Goal: Task Accomplishment & Management: Manage account settings

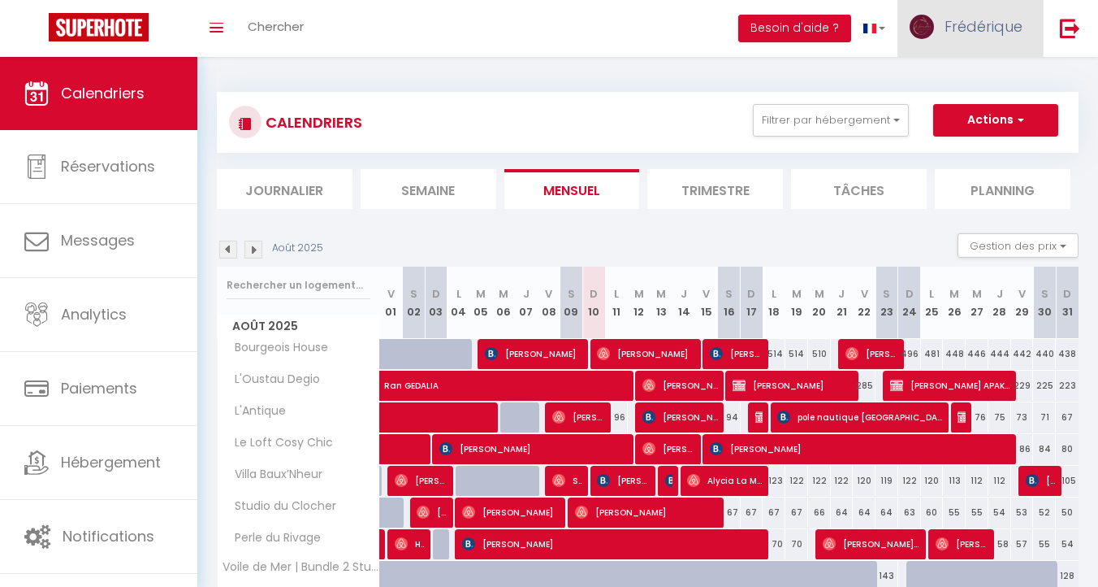
click at [984, 28] on span "Frédérique" at bounding box center [984, 26] width 78 height 20
click at [962, 106] on link "Équipe" at bounding box center [978, 111] width 120 height 28
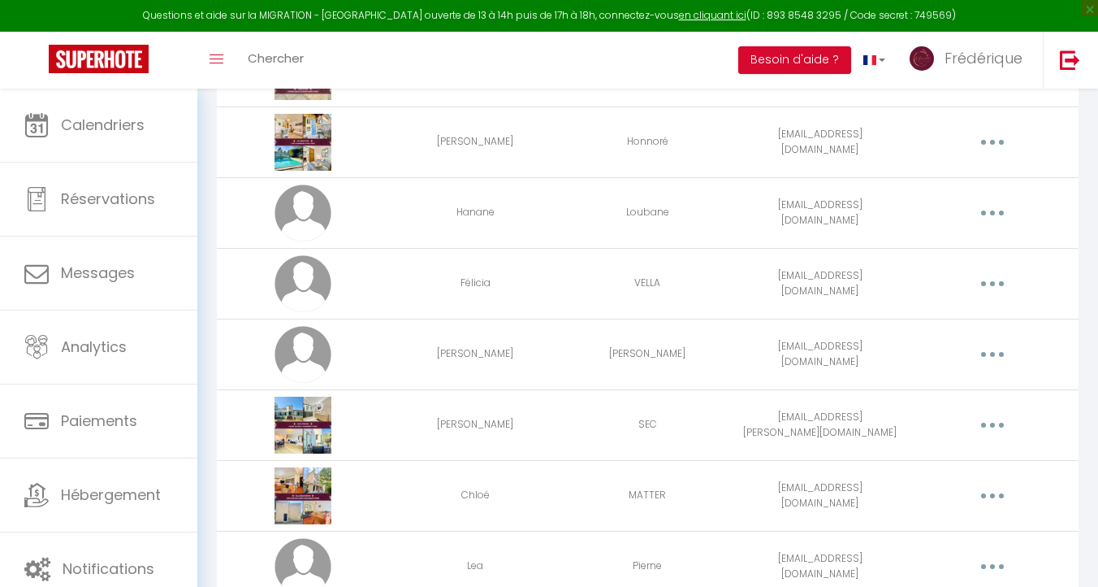
scroll to position [1670, 0]
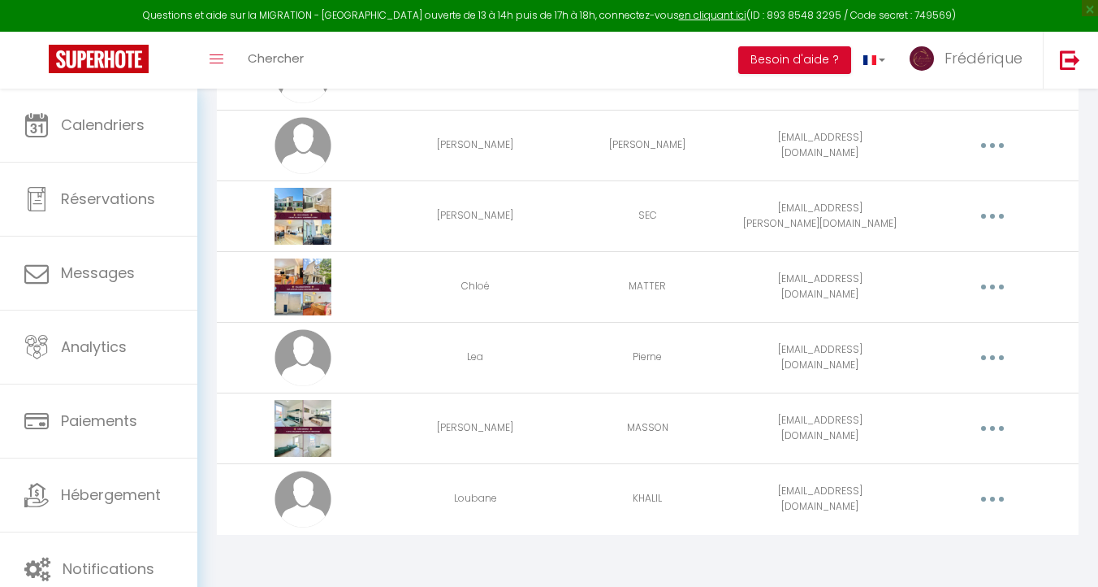
click at [999, 497] on button "button" at bounding box center [992, 499] width 45 height 26
click at [923, 540] on link "Editer" at bounding box center [950, 536] width 120 height 28
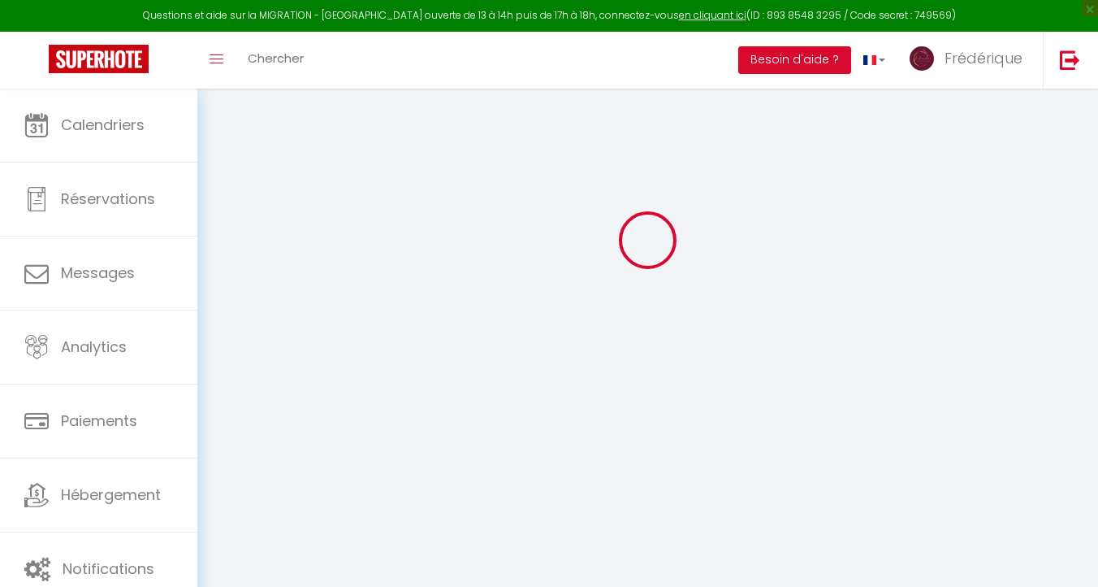
type input "Loubane"
type input "KHALIL"
type input "[EMAIL_ADDRESS][DOMAIN_NAME]"
type textarea "[EMAIL_ADDRESS][DOMAIN_NAME] MDP Loubaneconciergerie13800!"
type textarea "[URL][DOMAIN_NAME]"
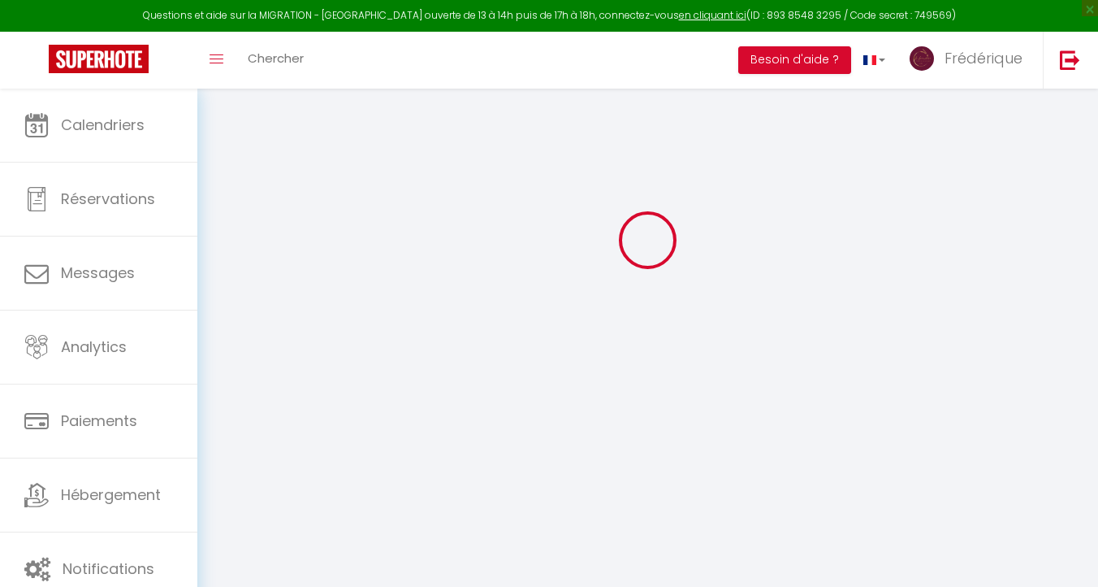
checkbox input "false"
checkbox input "true"
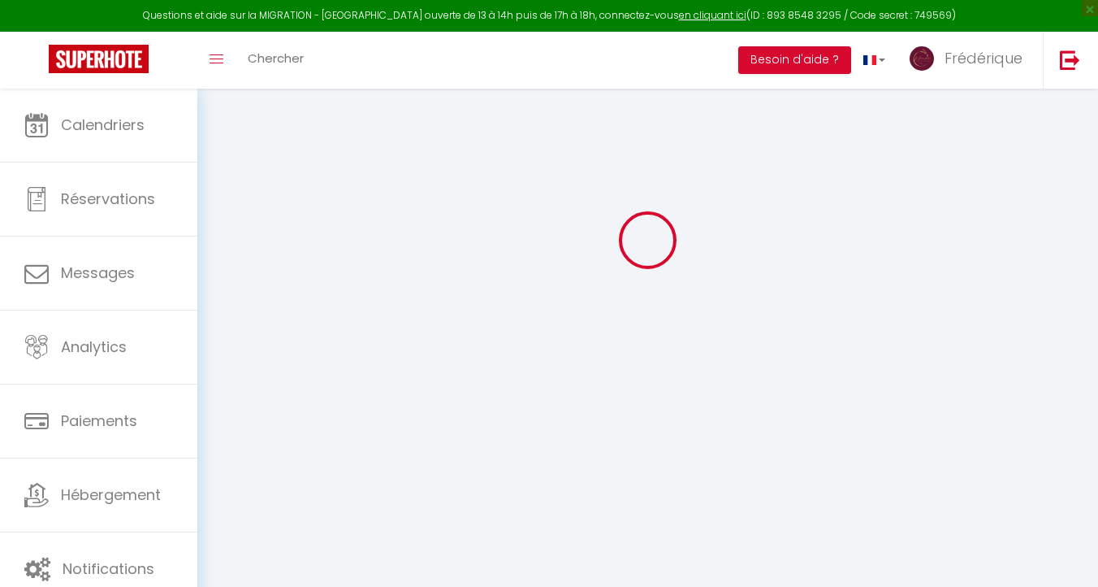
checkbox input "true"
checkbox input "false"
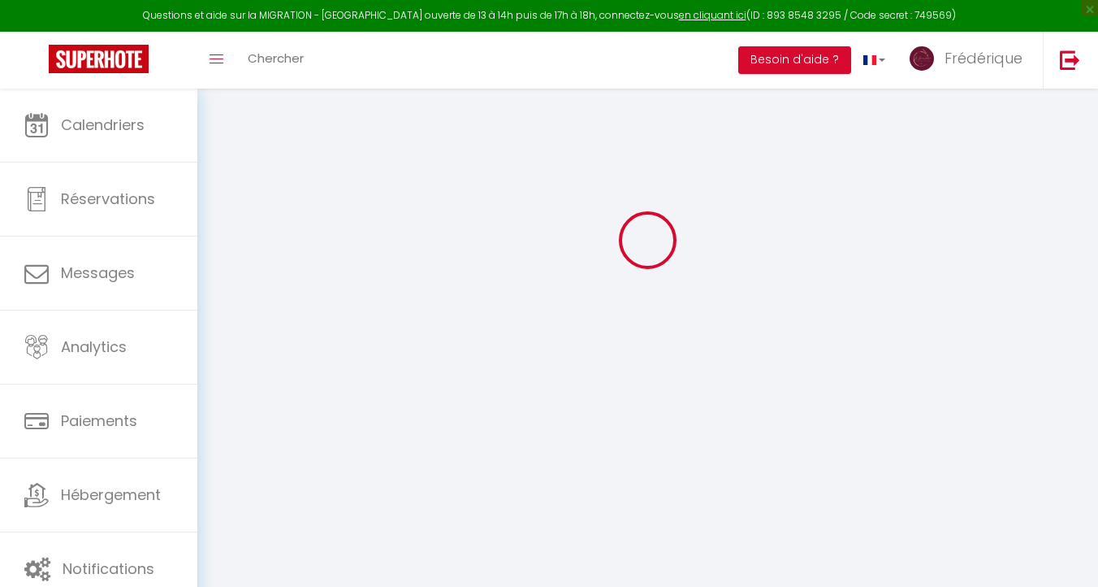
checkbox input "false"
checkbox input "true"
checkbox input "false"
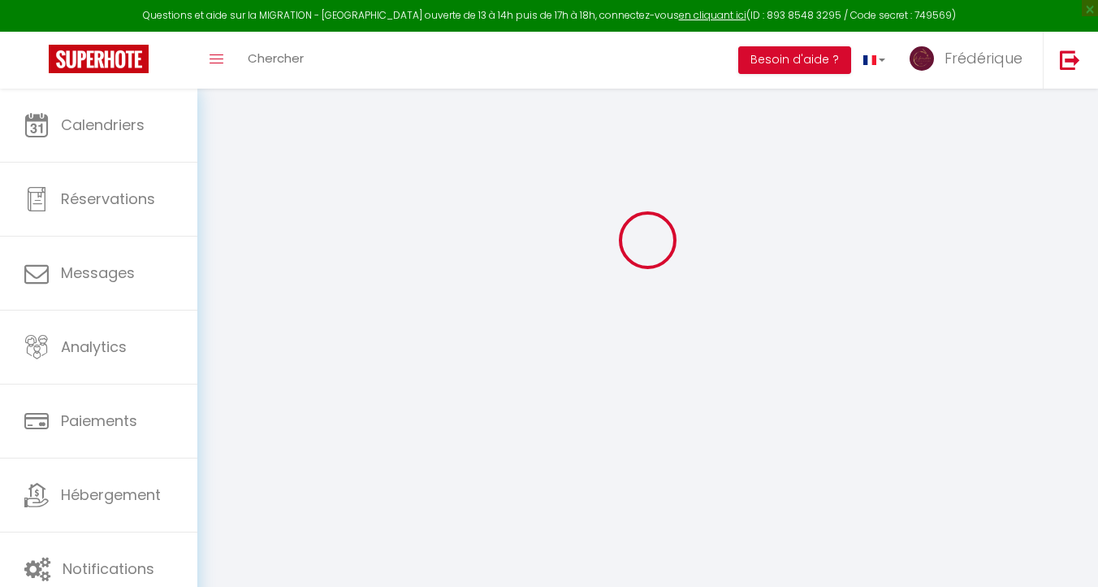
scroll to position [2841, 0]
select select
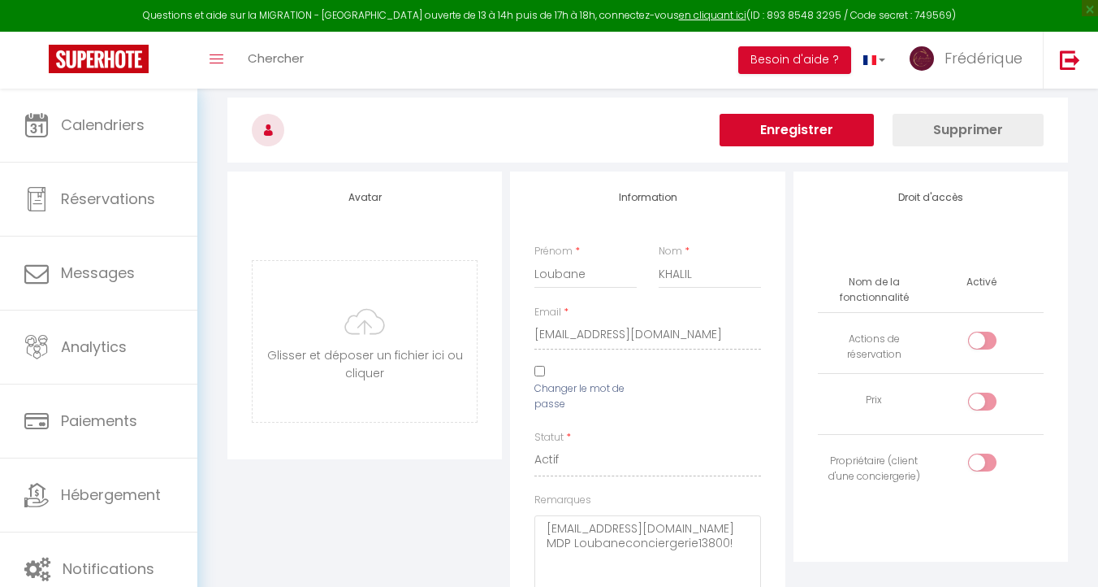
scroll to position [0, 0]
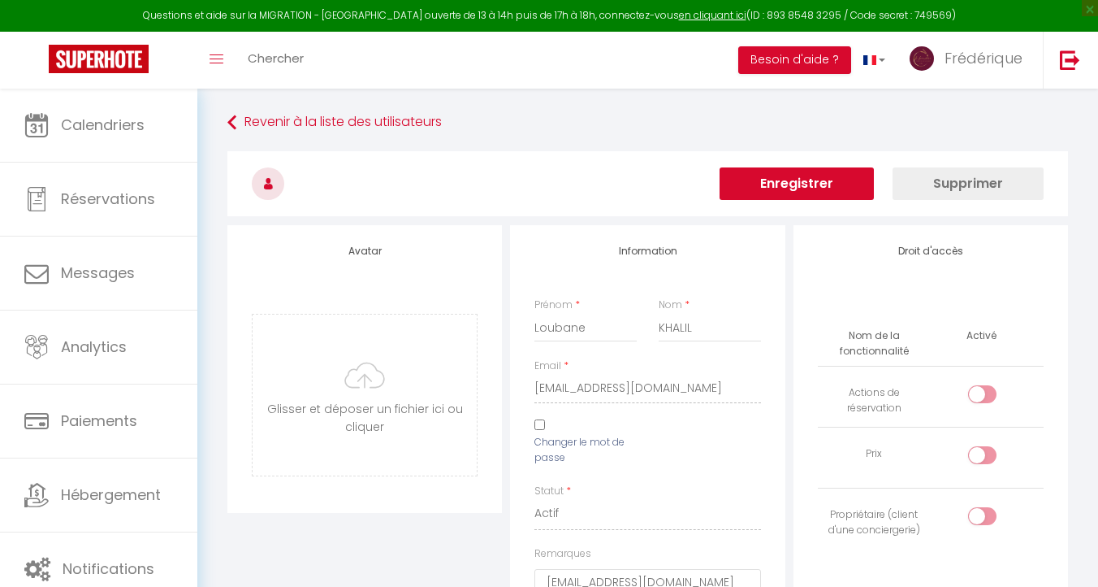
click at [825, 171] on button "Enregistrer" at bounding box center [797, 183] width 154 height 32
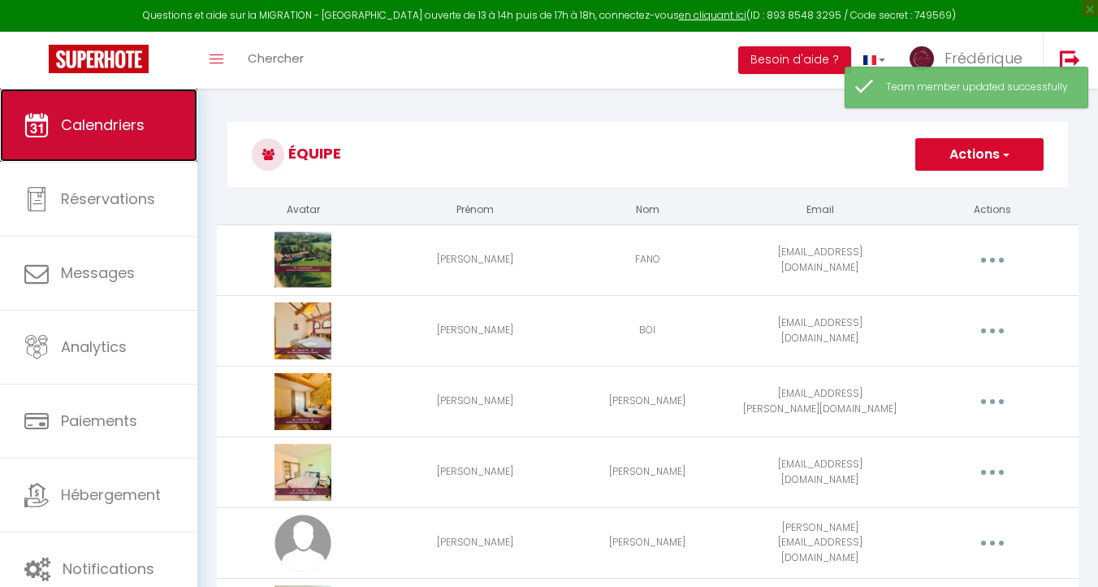
click at [140, 116] on span "Calendriers" at bounding box center [103, 125] width 84 height 20
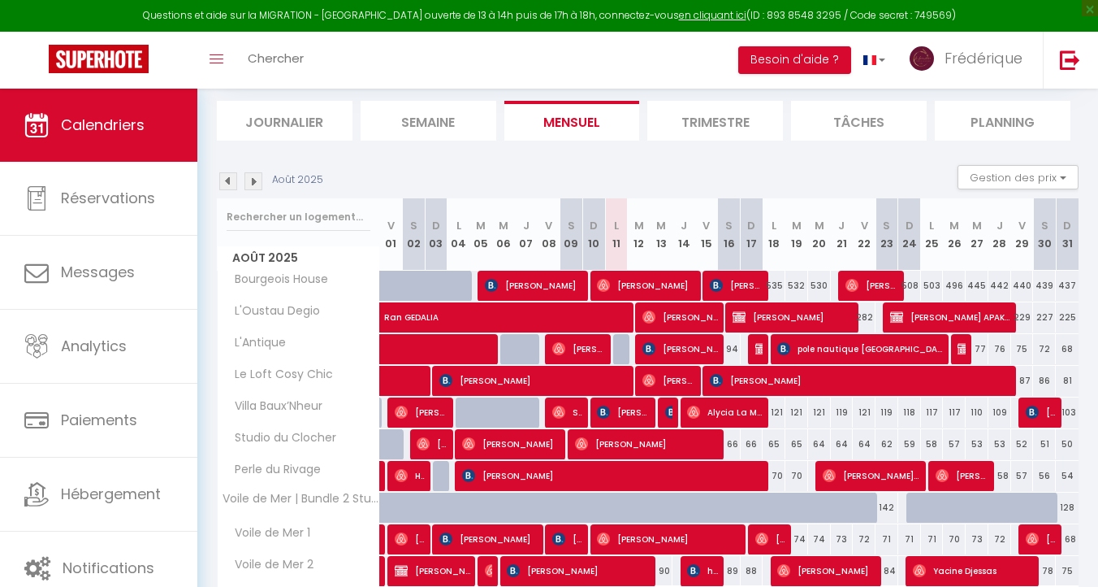
scroll to position [207, 0]
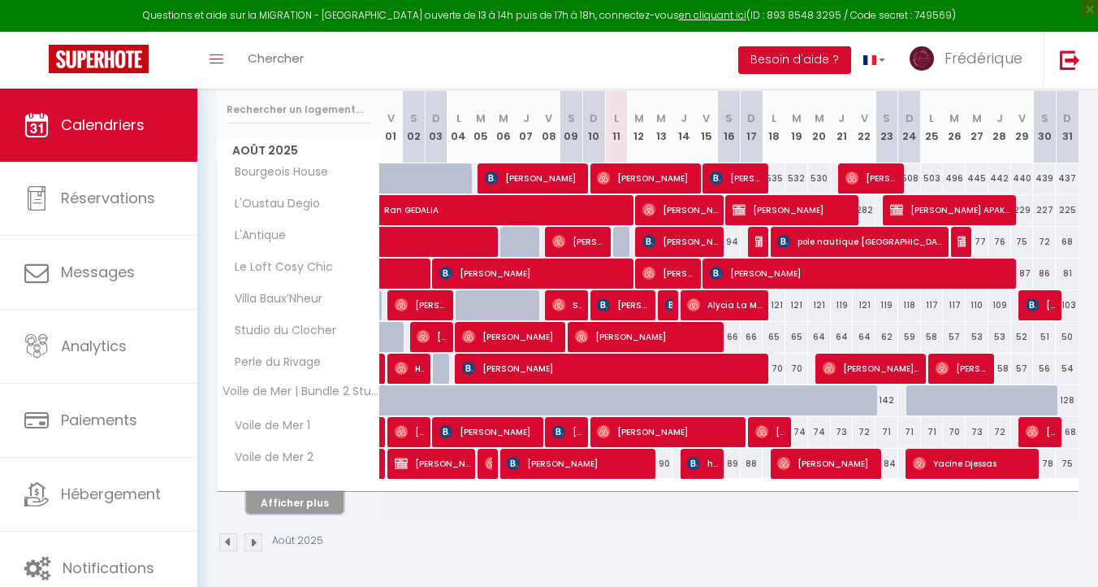
click at [302, 508] on button "Afficher plus" at bounding box center [294, 503] width 97 height 22
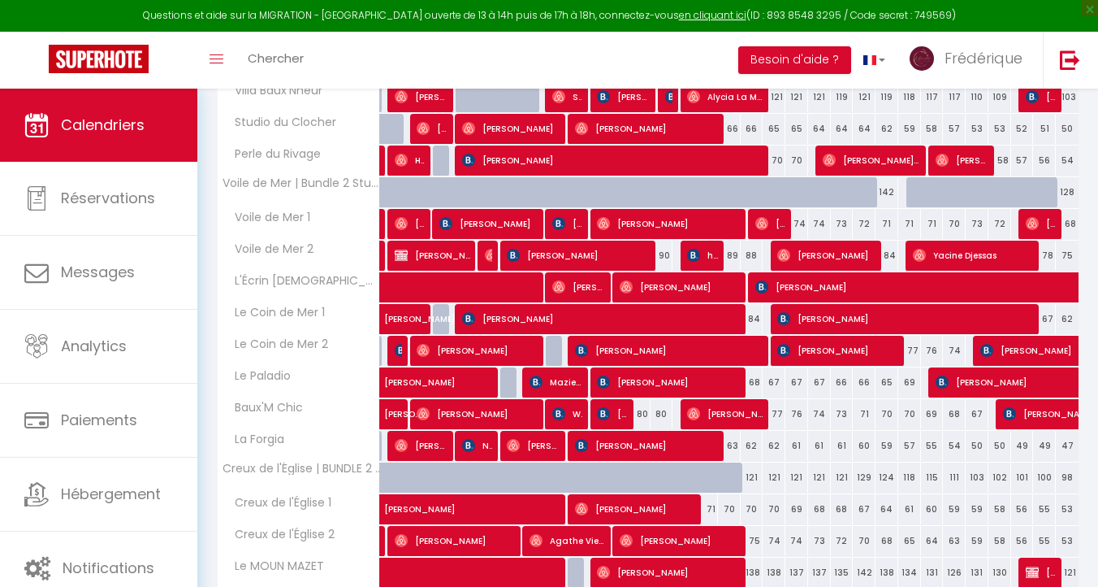
scroll to position [524, 0]
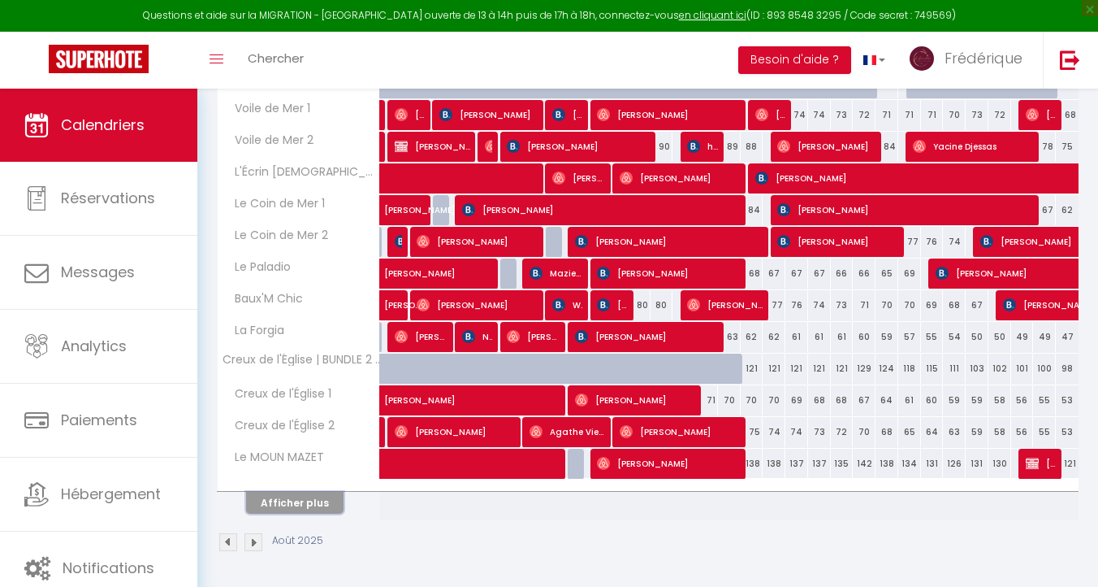
click at [302, 501] on button "Afficher plus" at bounding box center [294, 503] width 97 height 22
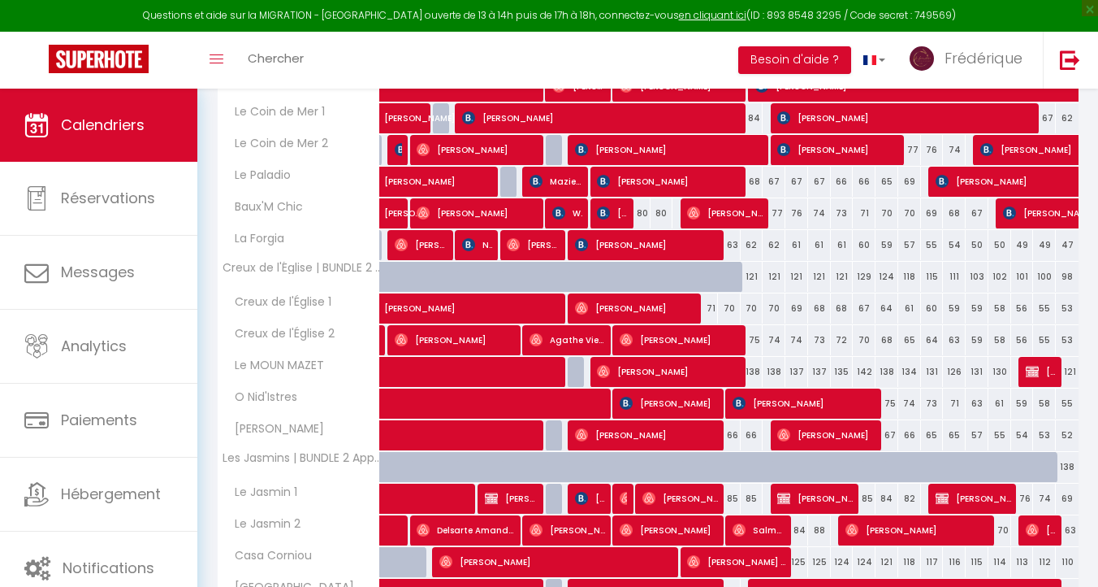
scroll to position [621, 0]
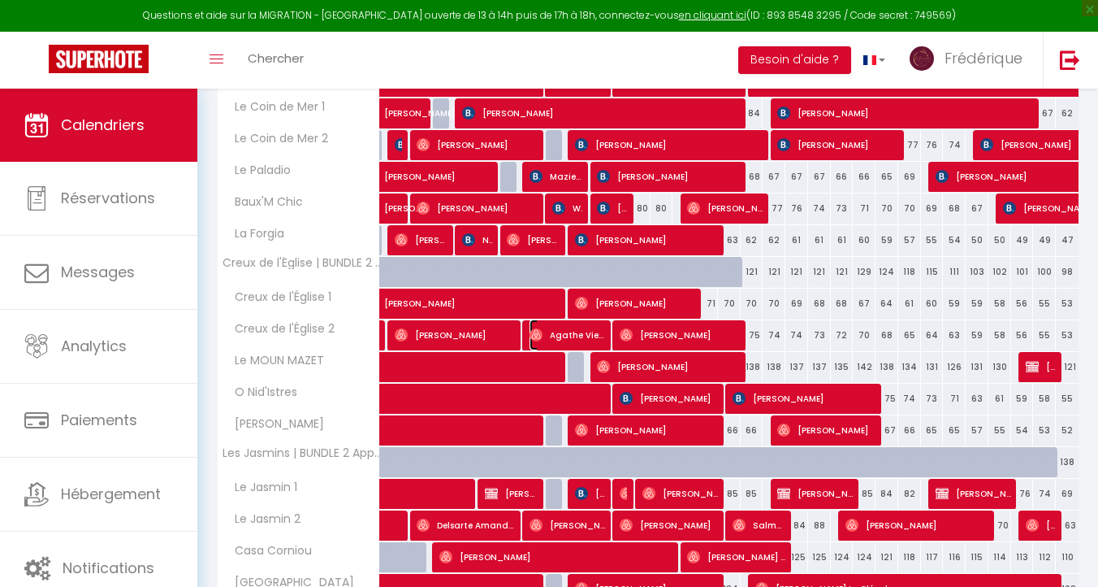
click at [563, 337] on span "Agathe Viessant" at bounding box center [568, 334] width 76 height 31
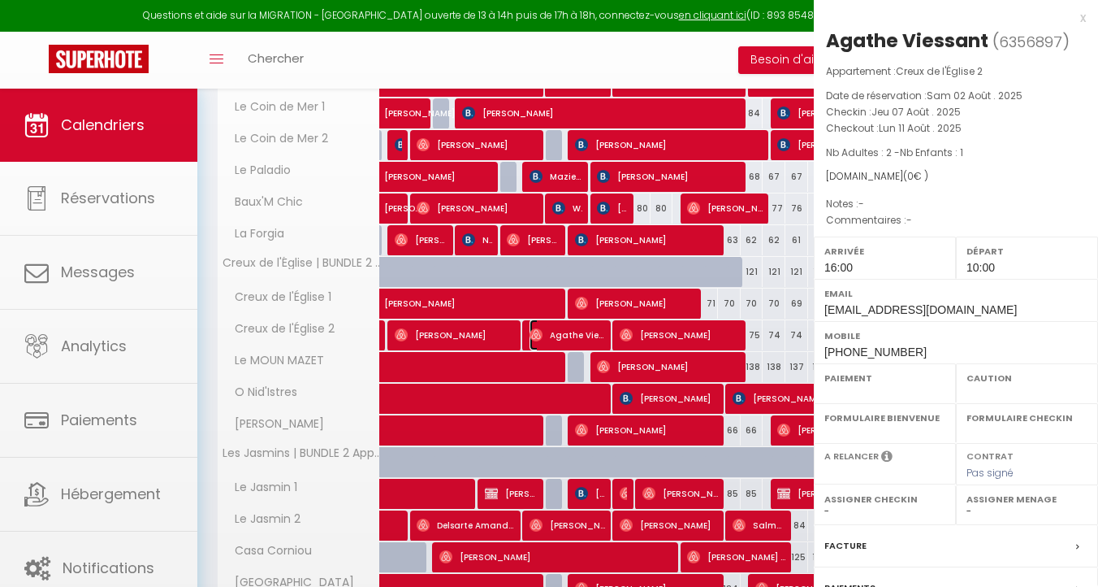
select select "OK"
select select "1"
select select "0"
select select "1"
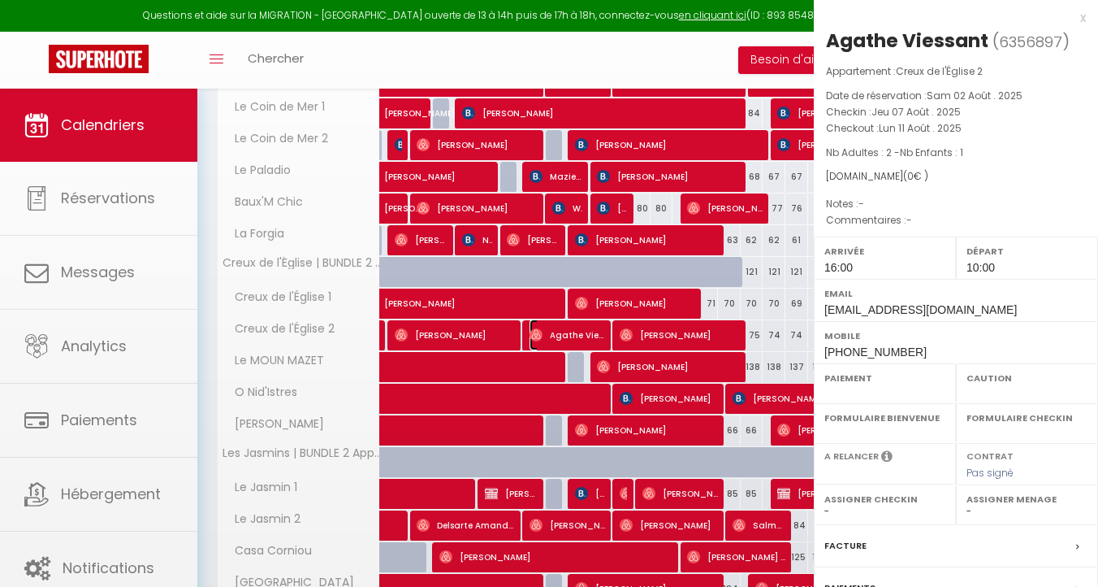
select select
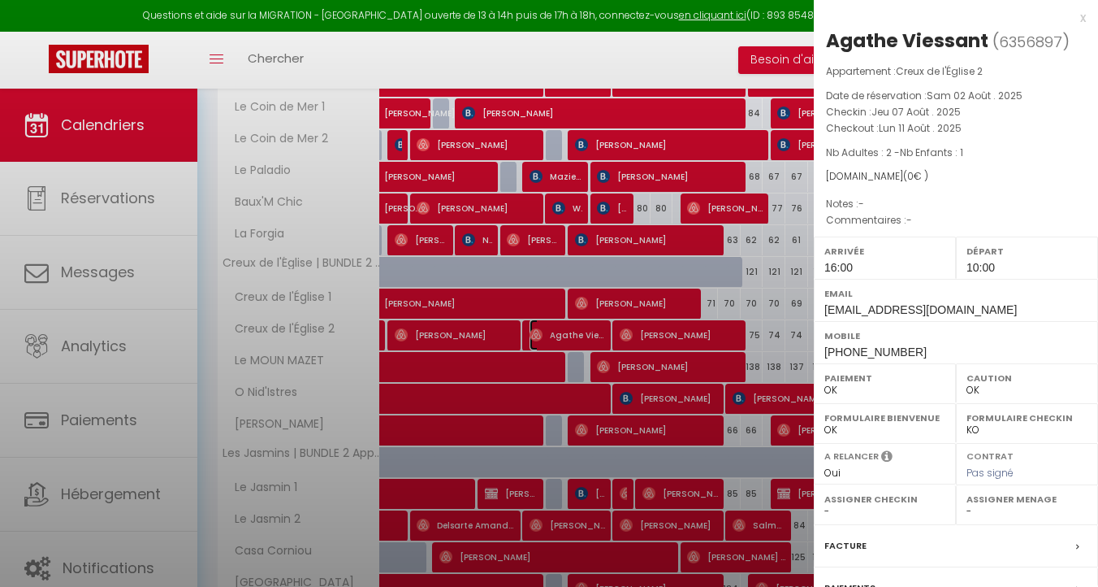
select select "51227"
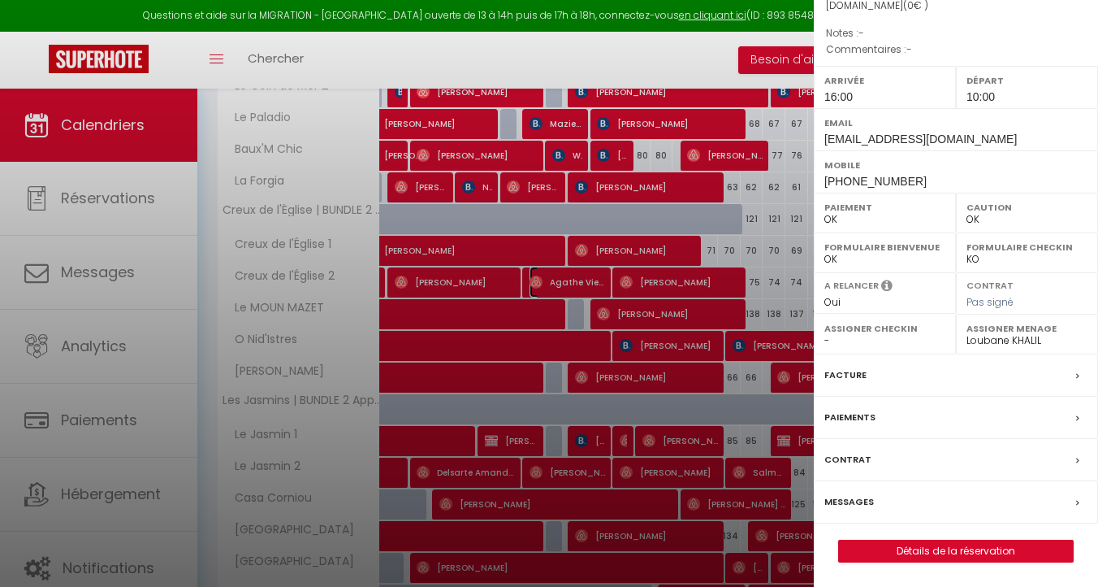
scroll to position [711, 0]
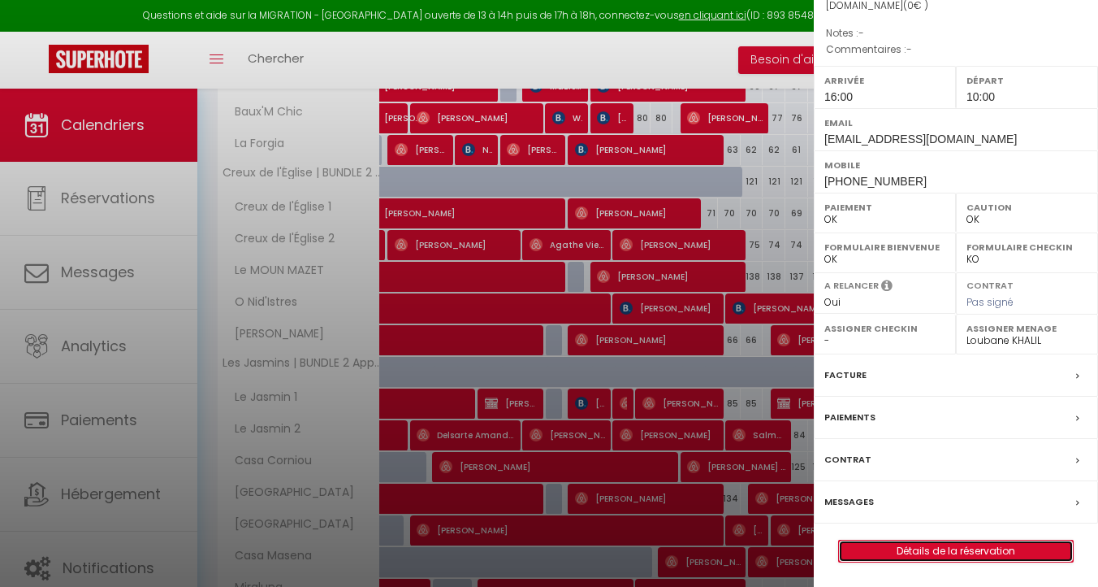
click at [930, 551] on link "Détails de la réservation" at bounding box center [956, 550] width 234 height 21
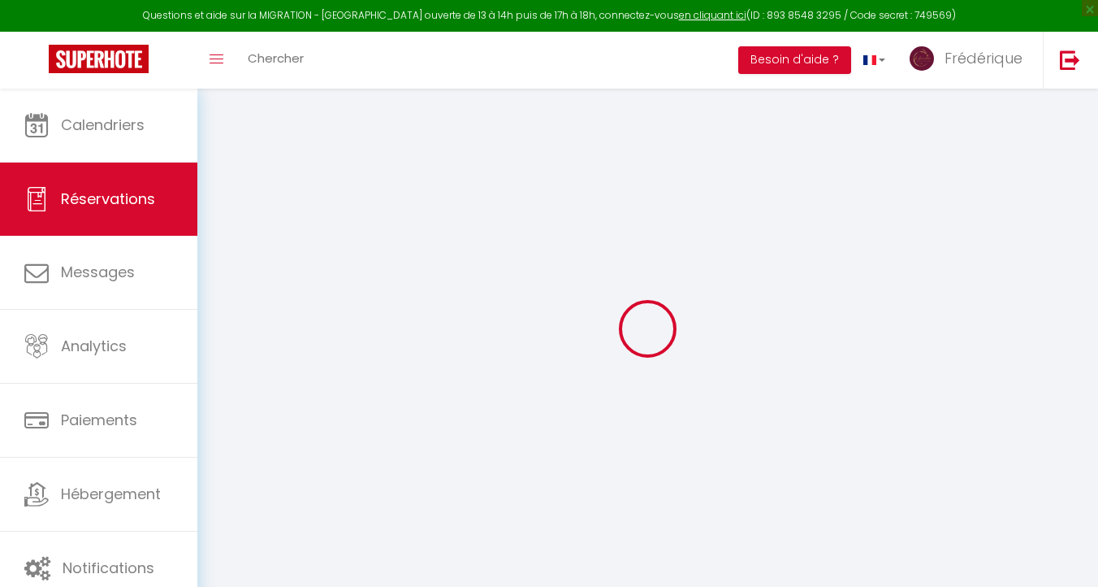
type input "Agathe"
type input "Viessant"
type input "[EMAIL_ADDRESS][DOMAIN_NAME]"
type input "[PHONE_NUMBER]"
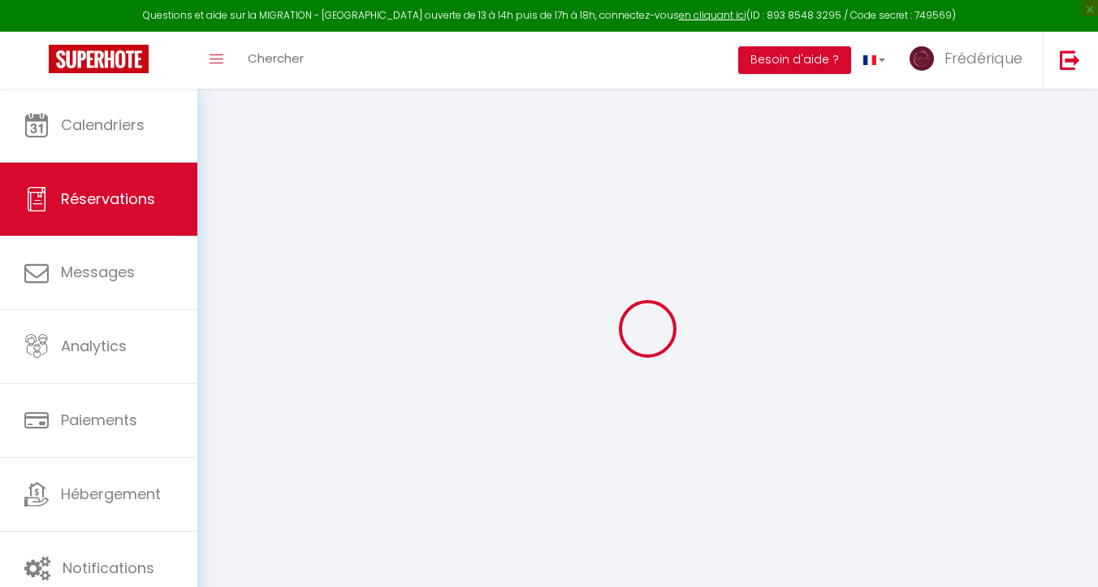
type input "[PHONE_NUMBER]"
select select "FR"
type input "0"
select select "59711"
select select "1"
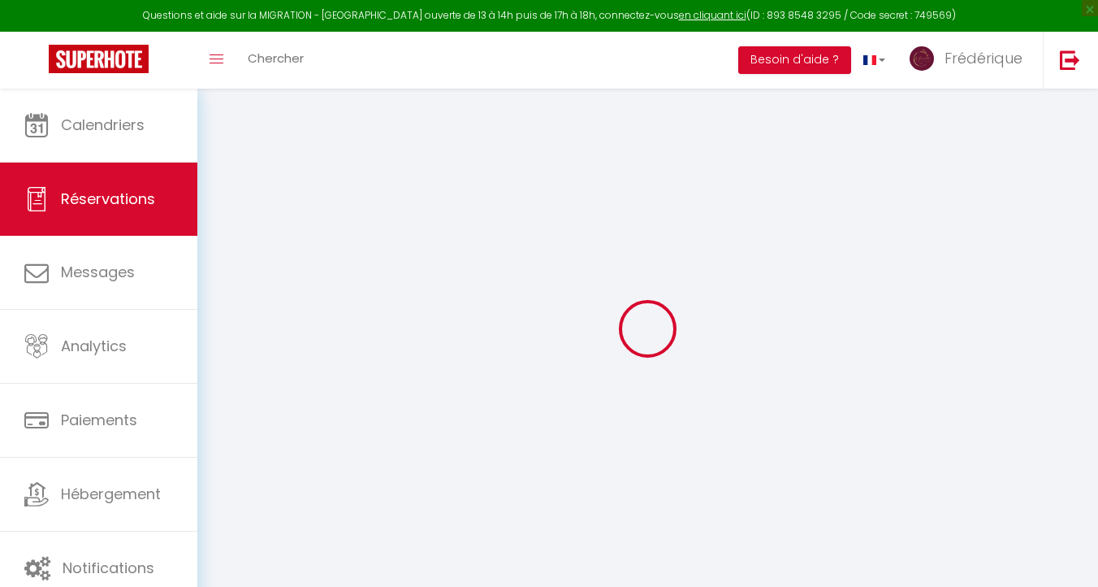
select select
type input "2"
type input "1"
select select "12"
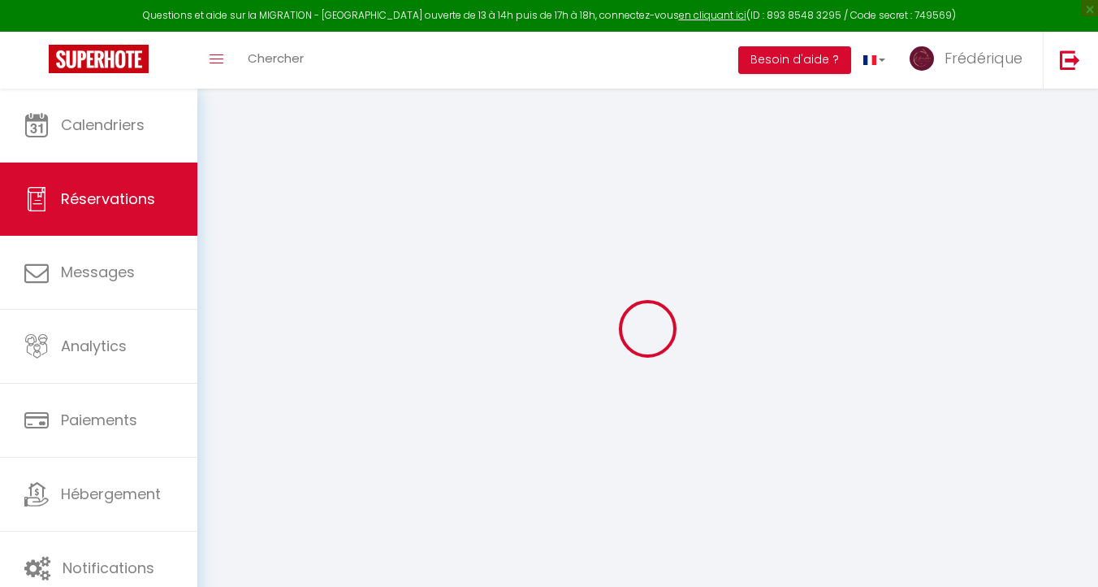
select select
checkbox input "false"
type input "0"
select select "1"
type input "0"
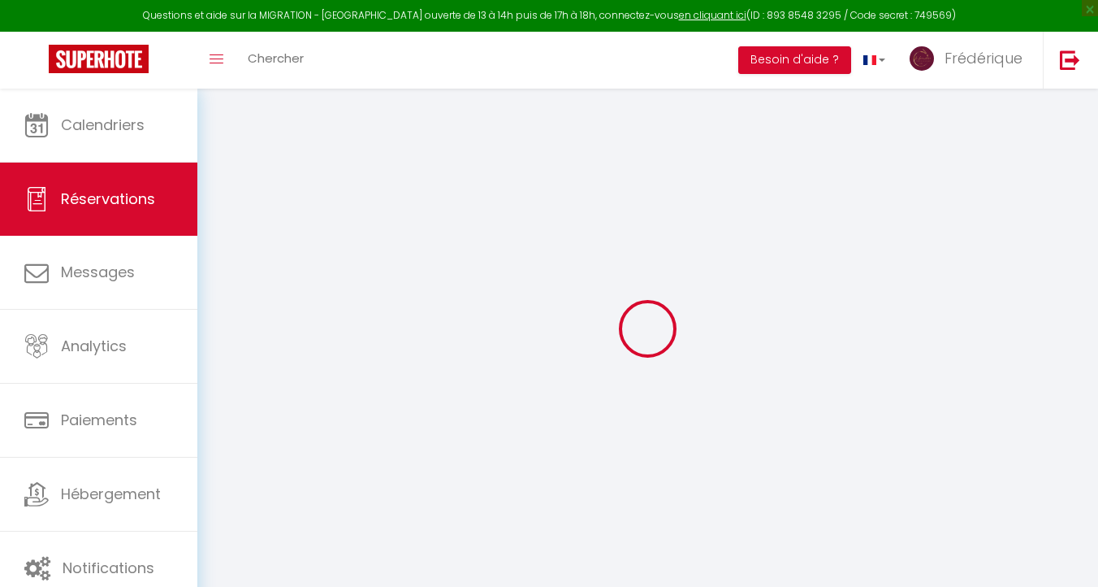
type input "0"
select select
select select "15"
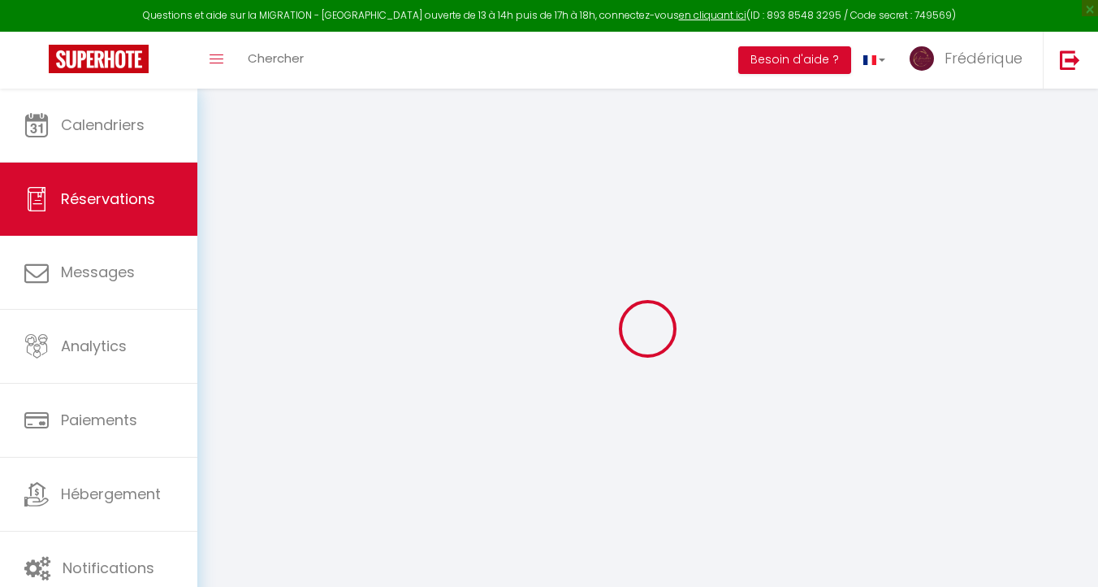
checkbox input "false"
select select
checkbox input "false"
select select
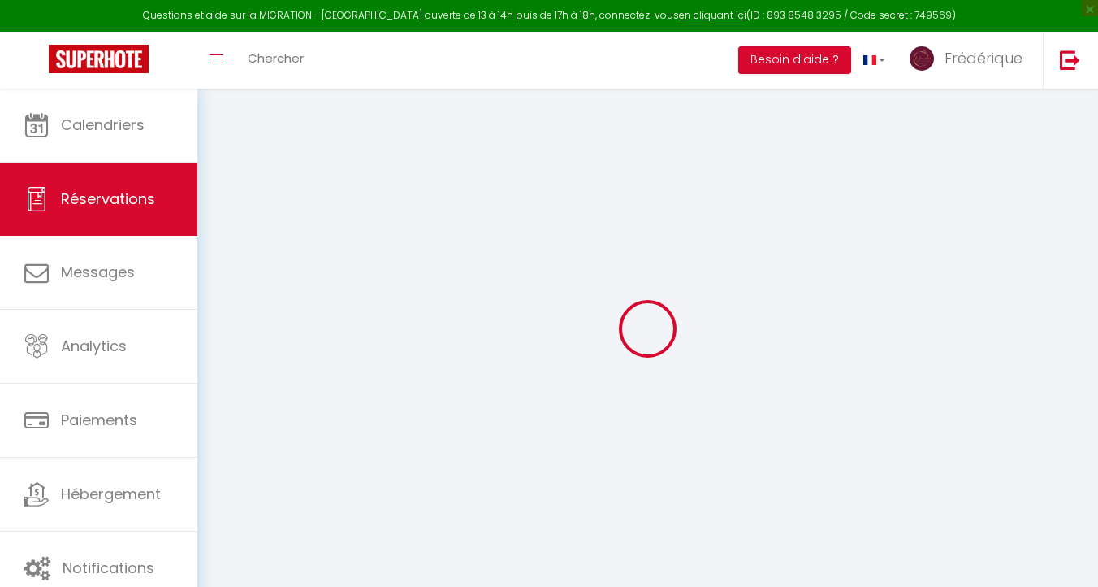
select select
checkbox input "false"
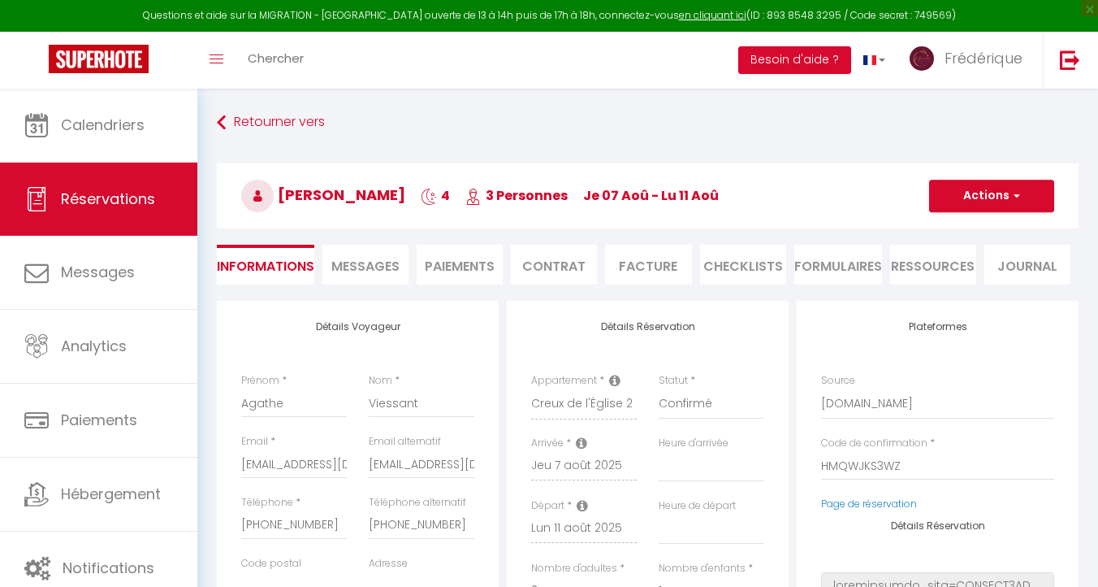
select select
checkbox input "false"
select select "16:00"
select select "10:00"
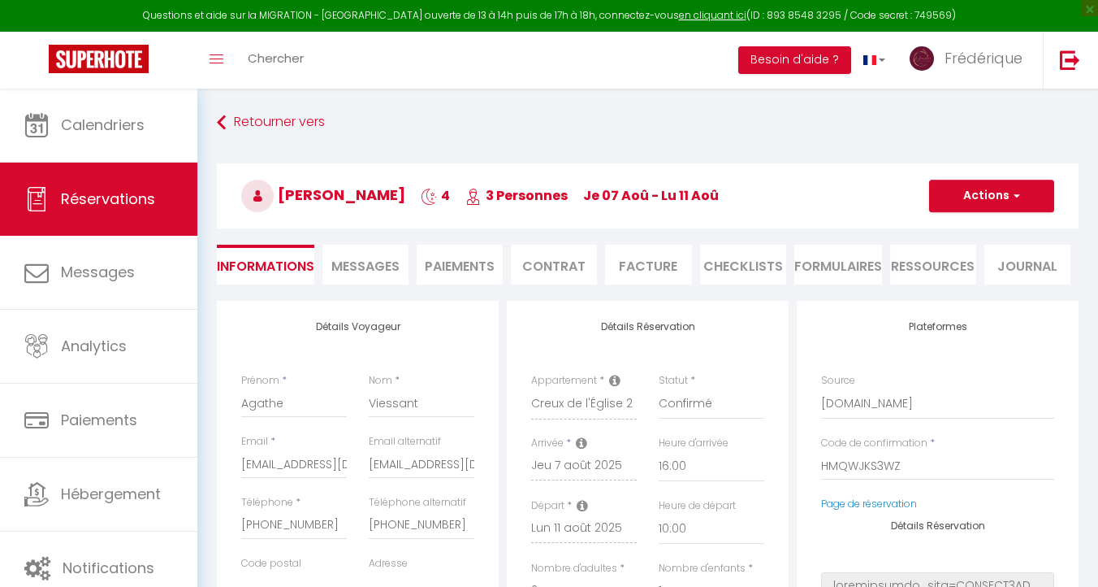
checkbox input "false"
click at [750, 269] on li "CHECKLISTS" at bounding box center [743, 265] width 86 height 40
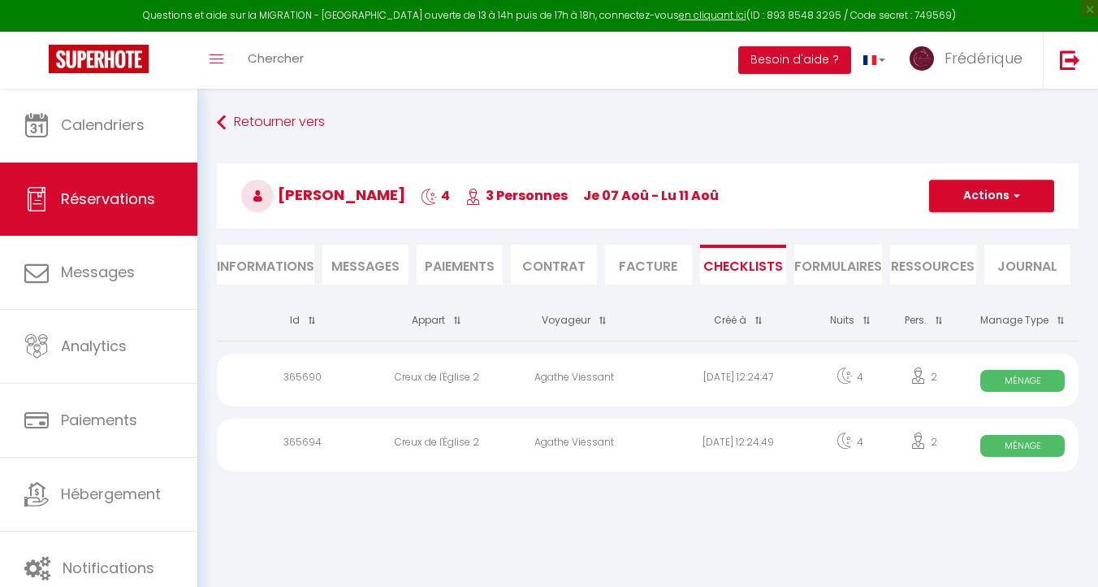
click at [1028, 381] on span "Ménage" at bounding box center [1023, 381] width 84 height 22
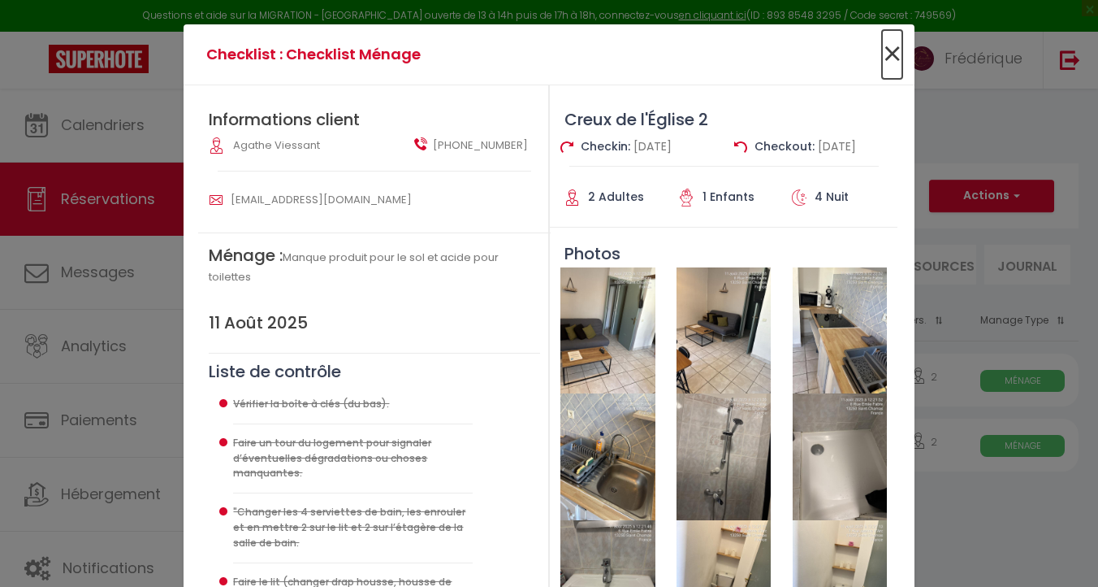
click at [895, 56] on span "×" at bounding box center [892, 54] width 20 height 49
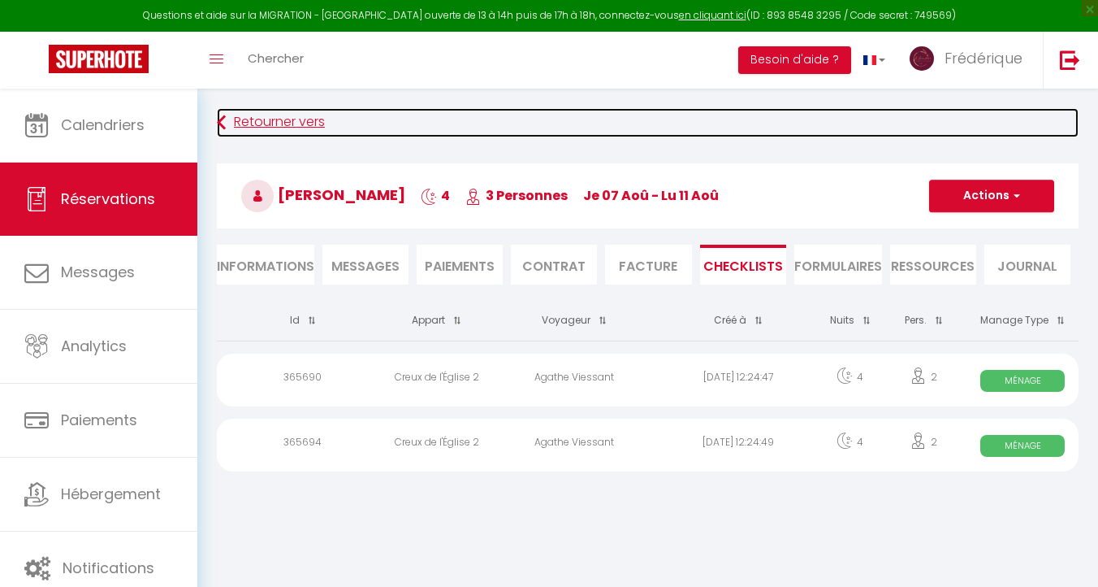
click at [245, 112] on link "Retourner vers" at bounding box center [648, 122] width 862 height 29
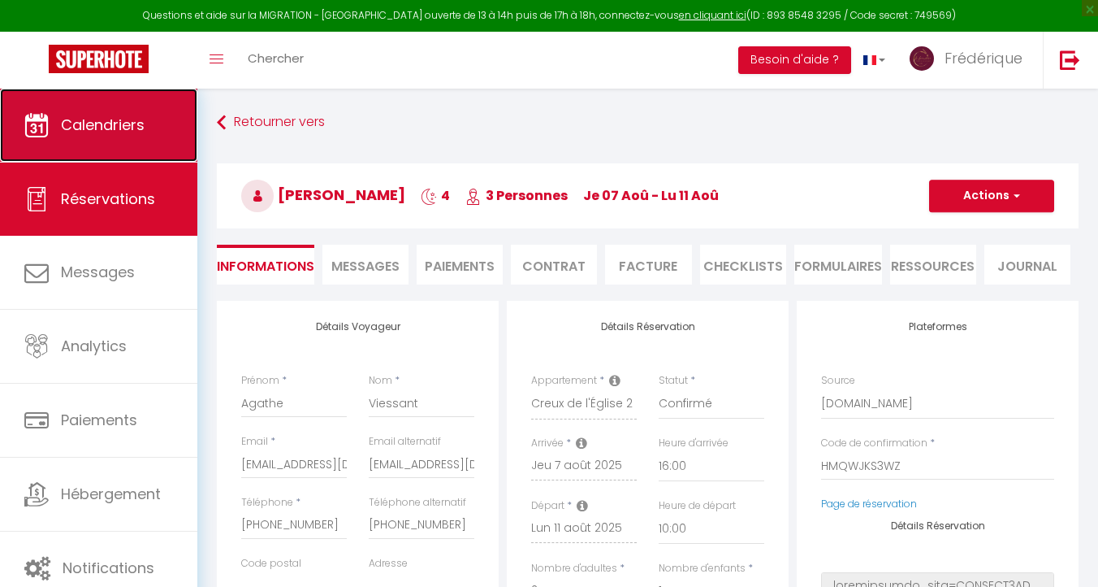
click at [130, 148] on link "Calendriers" at bounding box center [98, 125] width 197 height 73
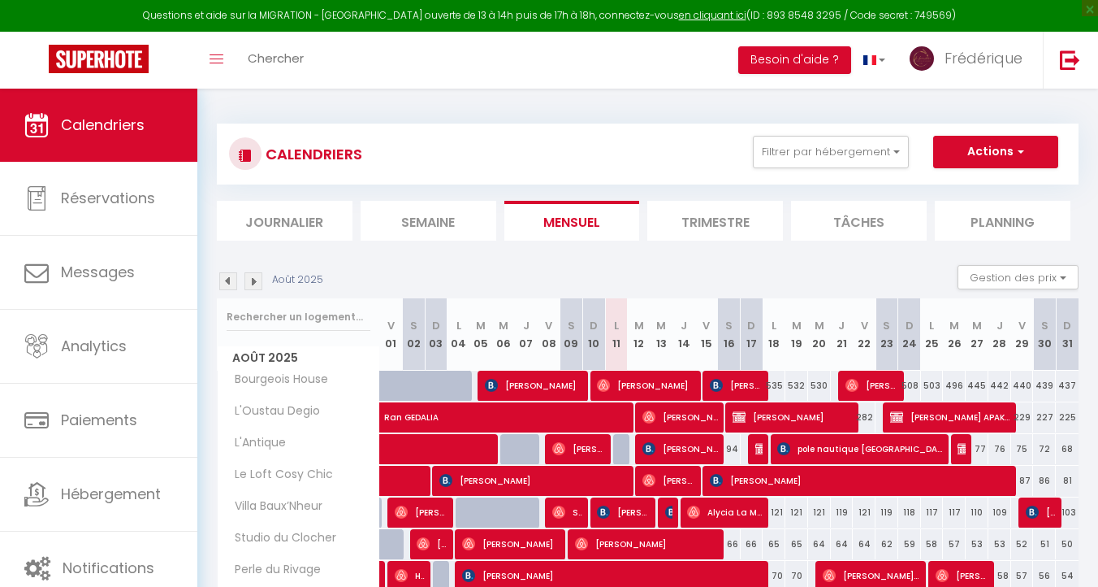
click at [429, 240] on div "CALENDRIERS Filtrer par hébergement Tous Bourgeois House L'Oustau Degio L'Antiq…" at bounding box center [648, 441] width 862 height 667
click at [439, 209] on li "Semaine" at bounding box center [429, 221] width 136 height 40
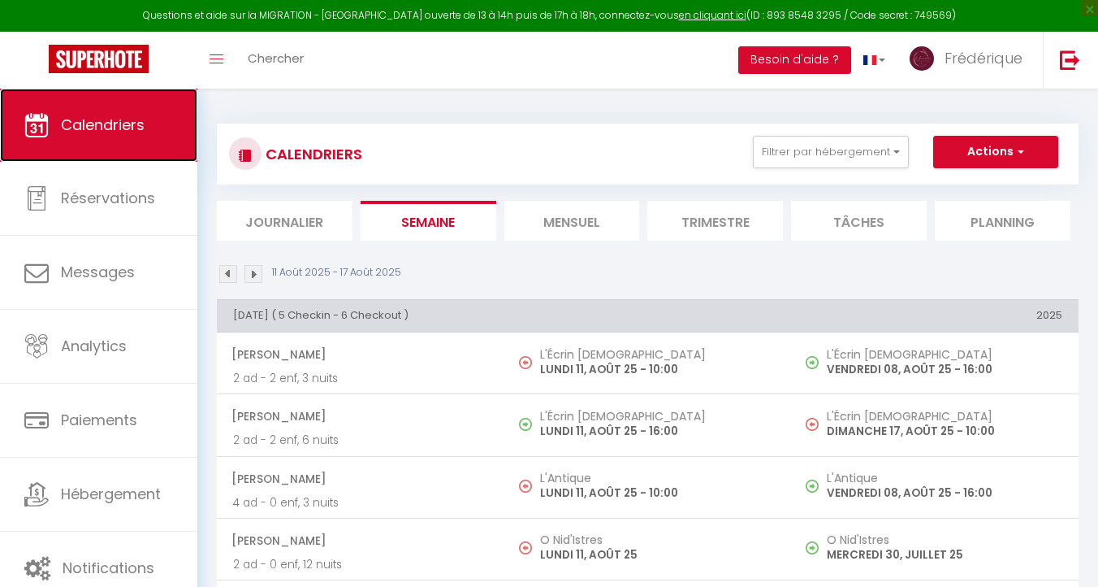
click at [118, 119] on span "Calendriers" at bounding box center [103, 125] width 84 height 20
click at [583, 226] on li "Mensuel" at bounding box center [573, 221] width 136 height 40
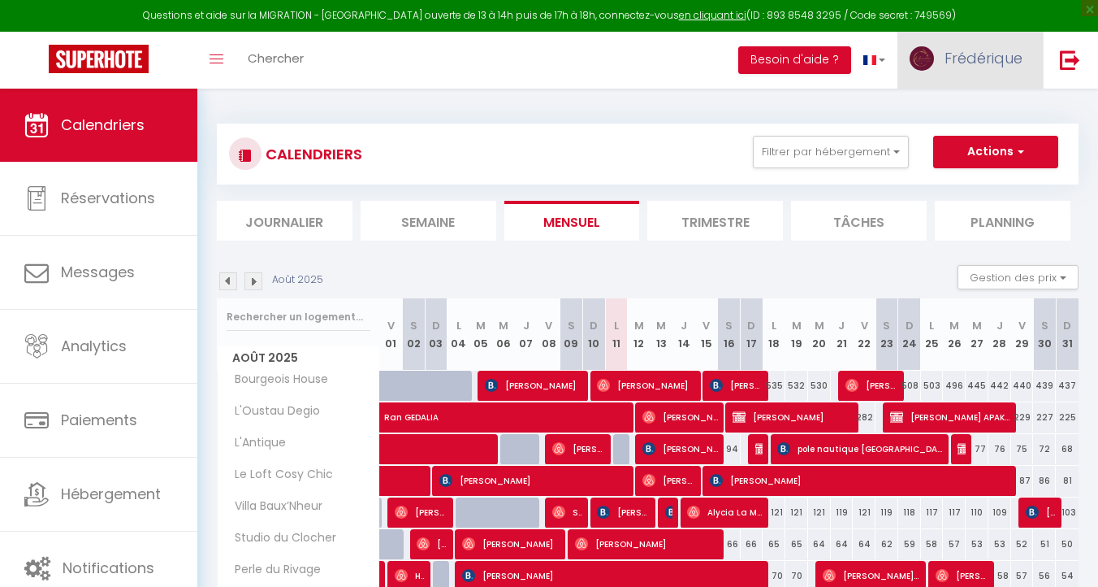
click at [999, 58] on span "Frédérique" at bounding box center [984, 58] width 78 height 20
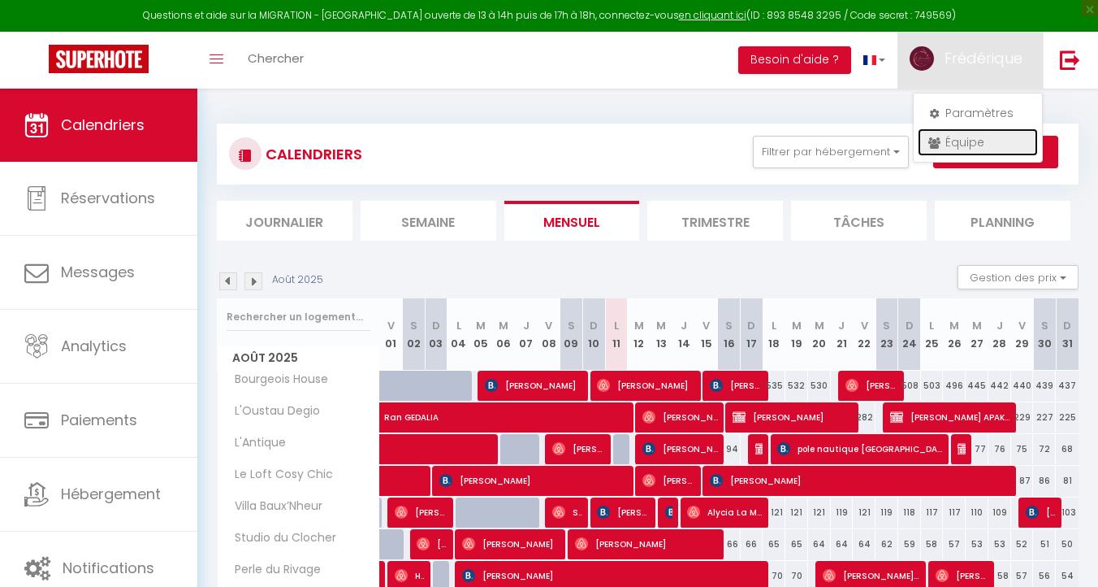
click at [991, 148] on link "Équipe" at bounding box center [978, 142] width 120 height 28
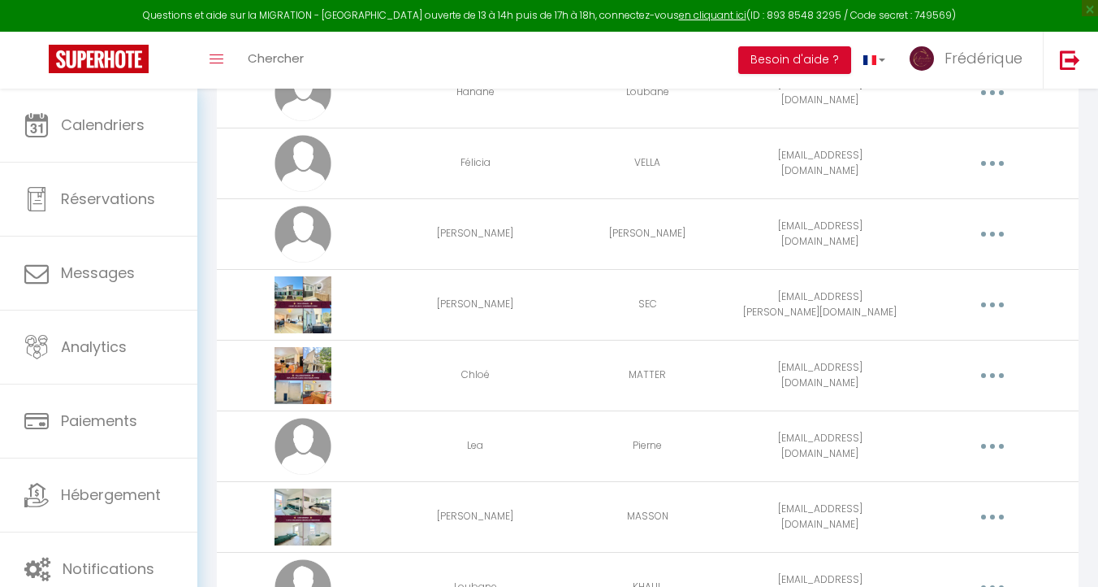
scroll to position [1670, 0]
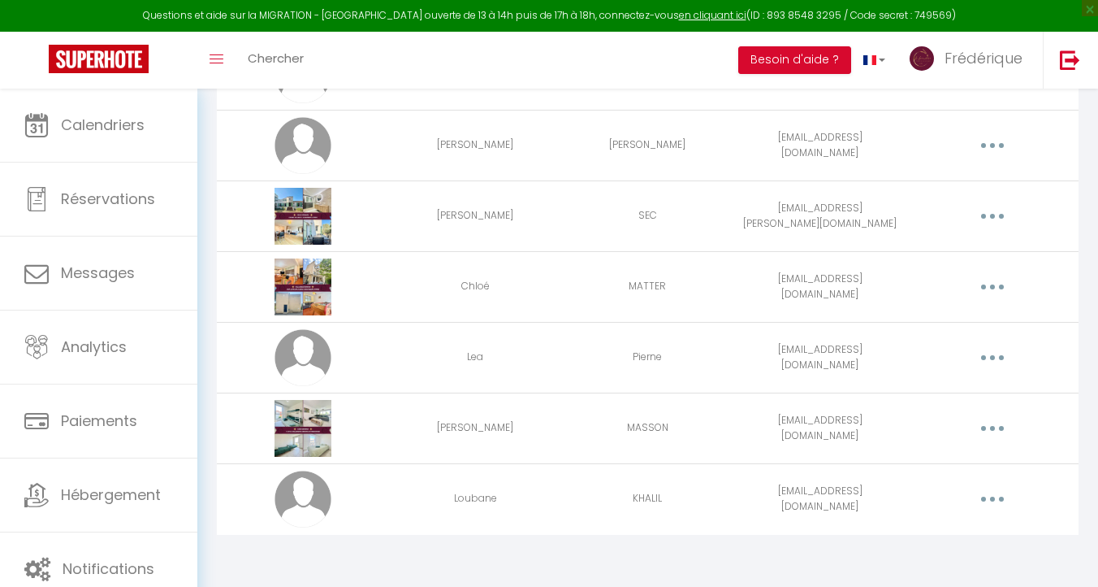
click at [991, 500] on icon "button" at bounding box center [992, 498] width 5 height 5
click at [923, 532] on link "Editer" at bounding box center [950, 536] width 120 height 28
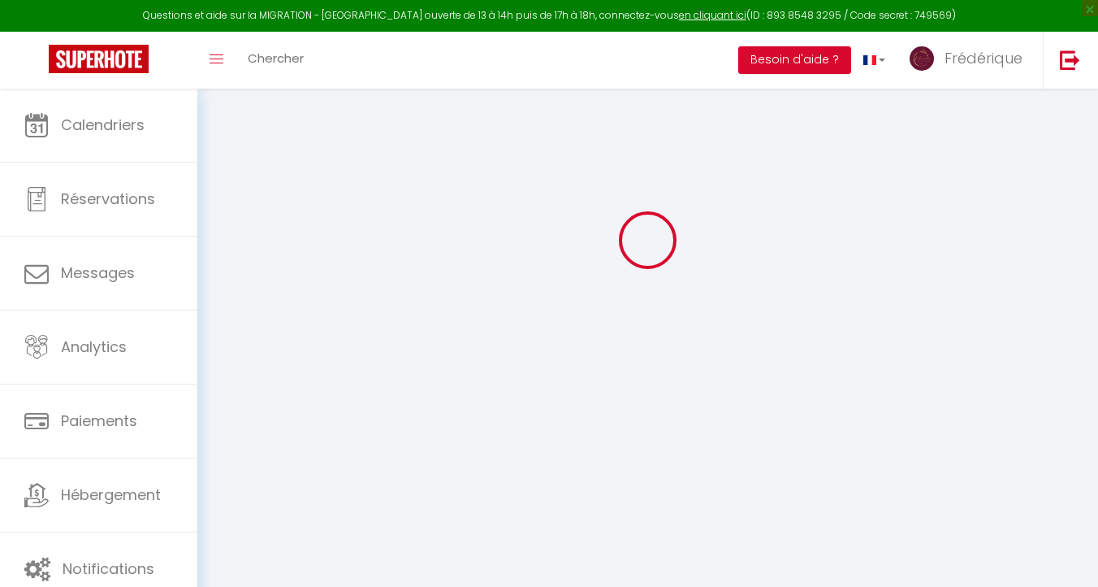
type input "Loubane"
type input "KHALIL"
type input "[EMAIL_ADDRESS][DOMAIN_NAME]"
type textarea "[EMAIL_ADDRESS][DOMAIN_NAME] MDP Loubaneconciergerie13800!"
type textarea "[URL][DOMAIN_NAME]"
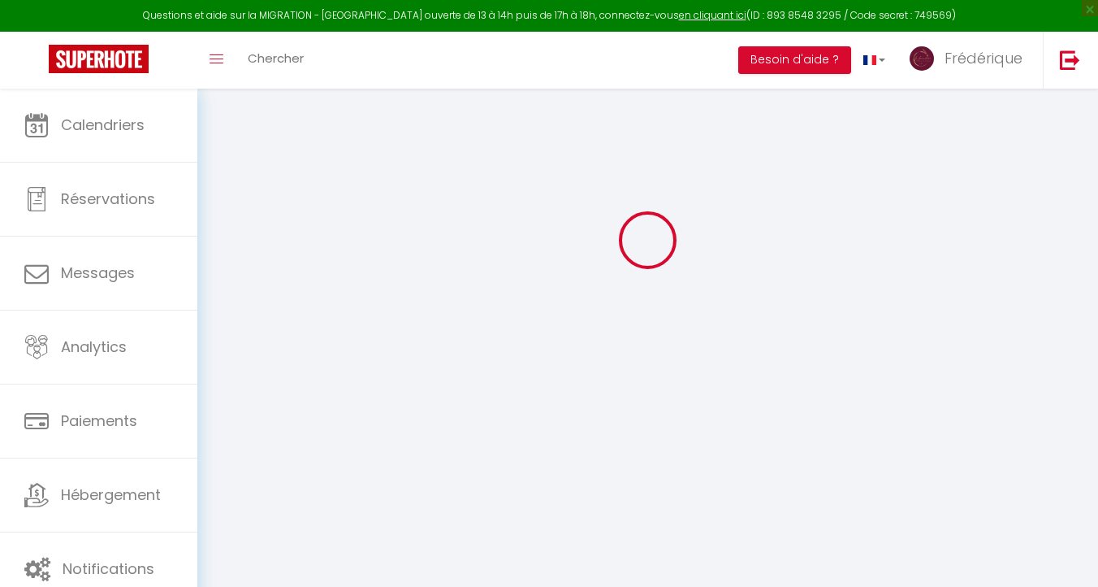
checkbox input "false"
checkbox input "true"
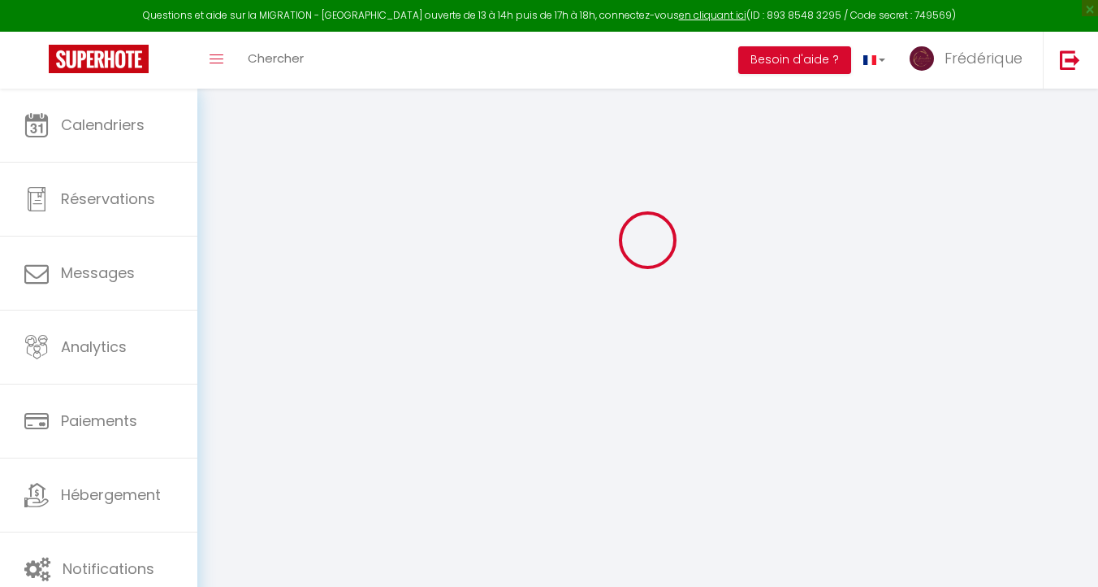
checkbox input "true"
checkbox input "false"
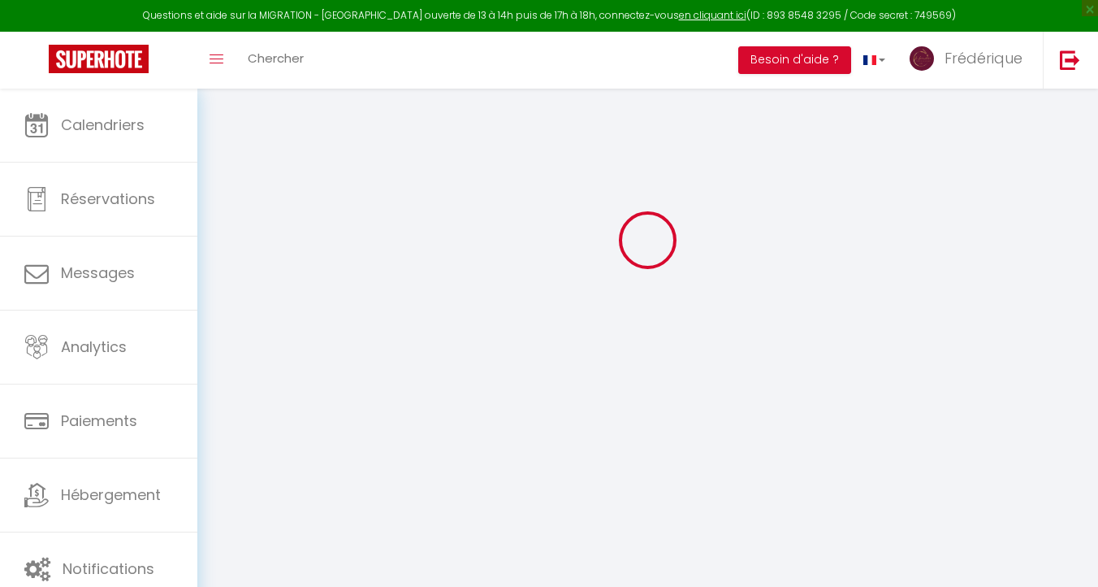
checkbox input "false"
checkbox input "true"
checkbox input "false"
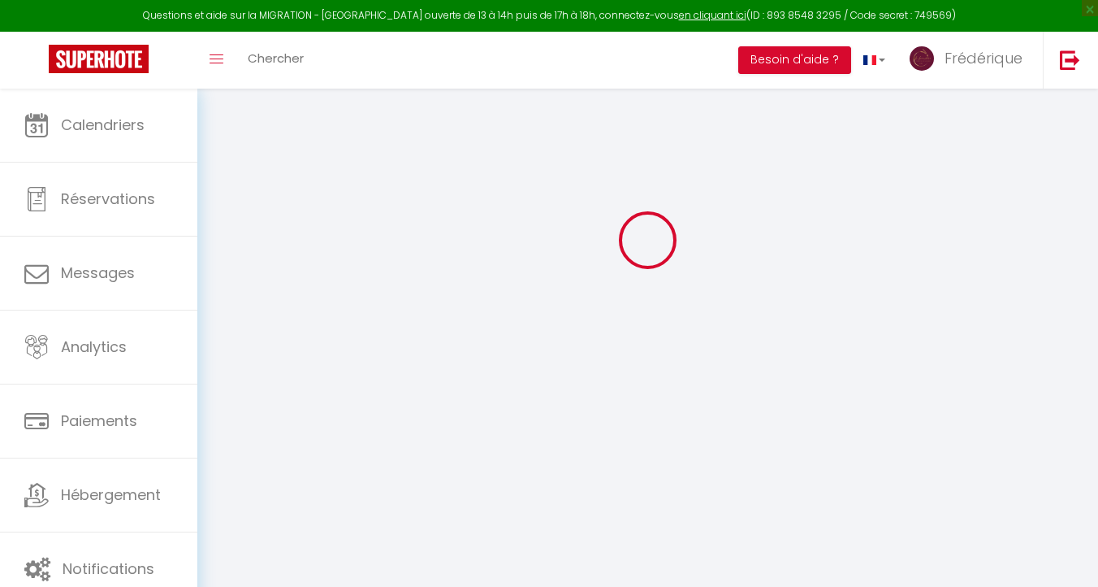
select select
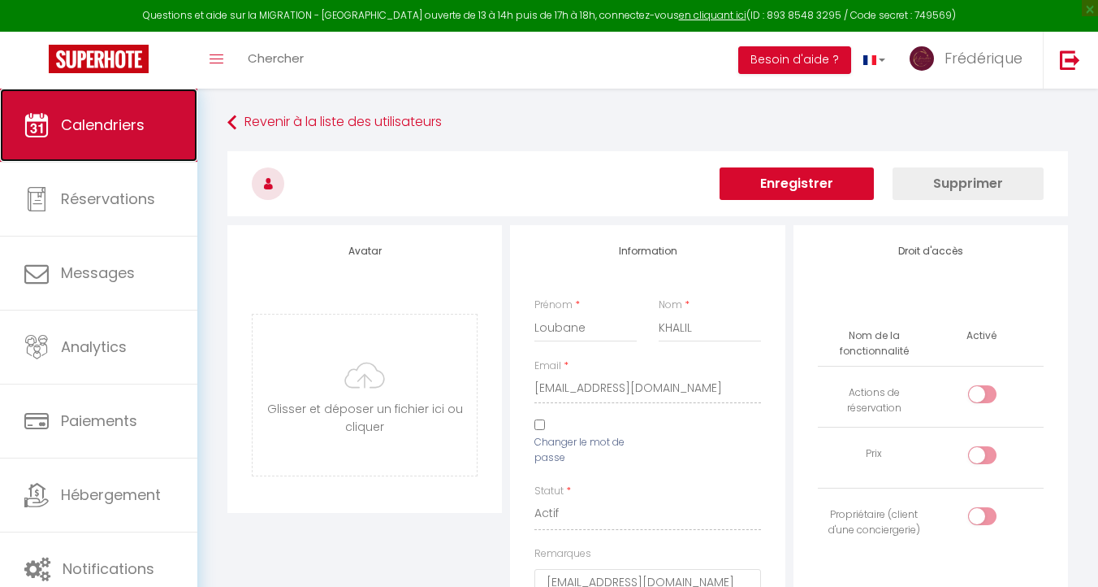
click at [88, 138] on link "Calendriers" at bounding box center [98, 125] width 197 height 73
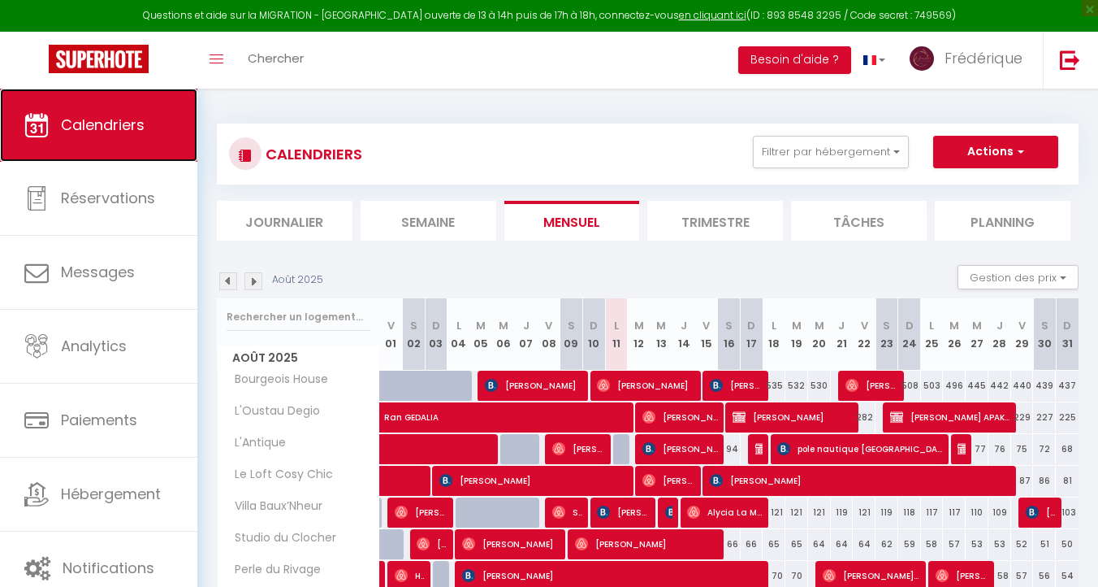
click at [85, 115] on span "Calendriers" at bounding box center [103, 125] width 84 height 20
click at [97, 135] on span "Calendriers" at bounding box center [103, 125] width 84 height 20
click at [110, 118] on span "Calendriers" at bounding box center [103, 125] width 84 height 20
